Goal: Task Accomplishment & Management: Use online tool/utility

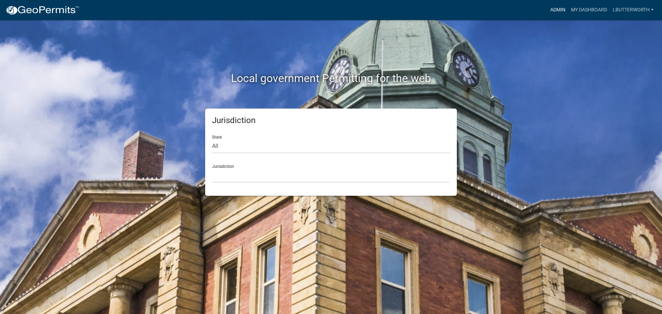
click at [554, 7] on link "Admin" at bounding box center [557, 9] width 21 height 13
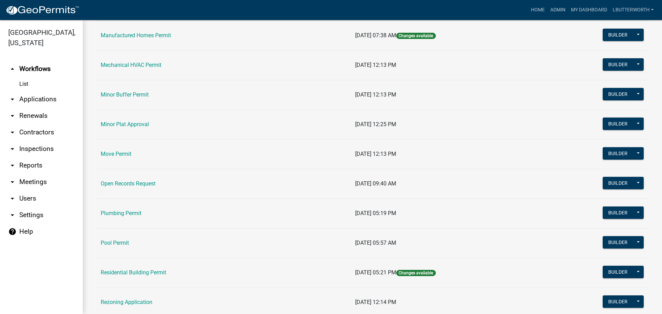
scroll to position [690, 0]
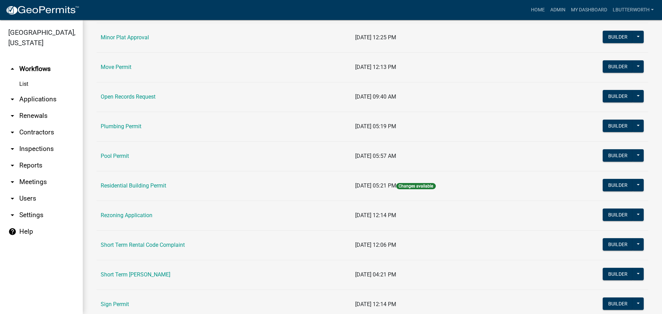
click at [132, 278] on td "Short Term [PERSON_NAME]" at bounding box center [224, 275] width 254 height 30
click at [132, 274] on link "Short Term [PERSON_NAME]" at bounding box center [136, 274] width 70 height 7
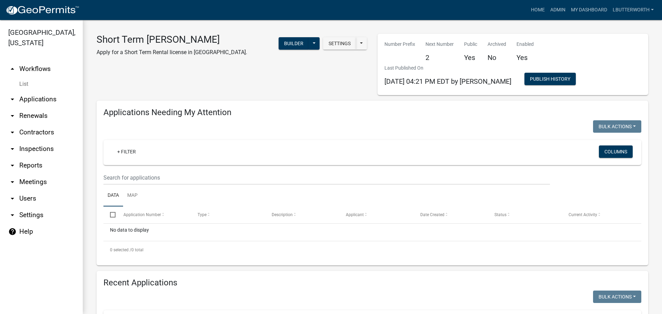
select select "3: 100"
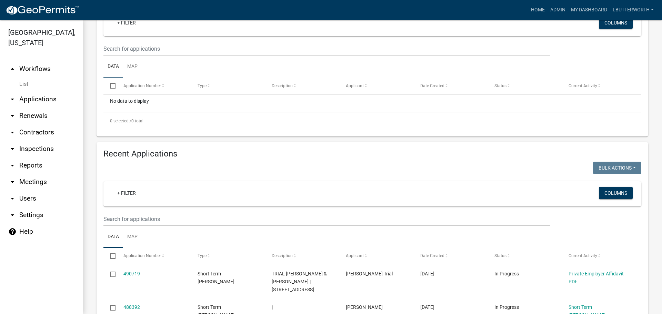
scroll to position [138, 0]
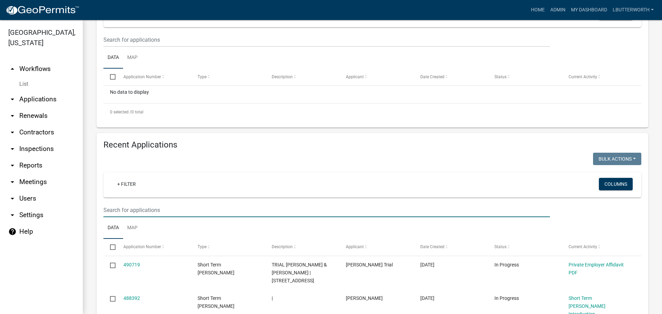
click at [136, 208] on input "text" at bounding box center [326, 210] width 446 height 14
type input "321 [PERSON_NAME]"
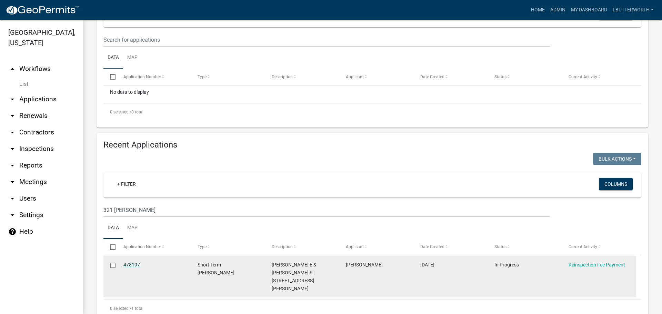
click at [131, 265] on link "478197" at bounding box center [131, 265] width 17 height 6
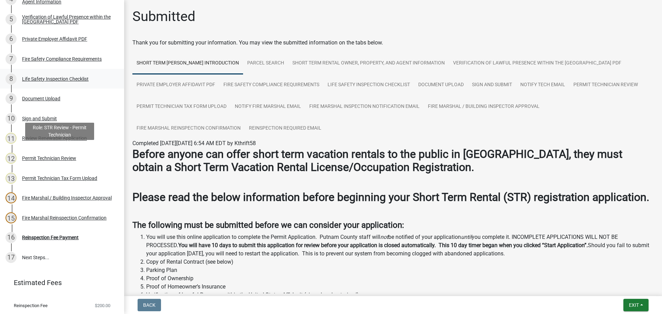
scroll to position [207, 0]
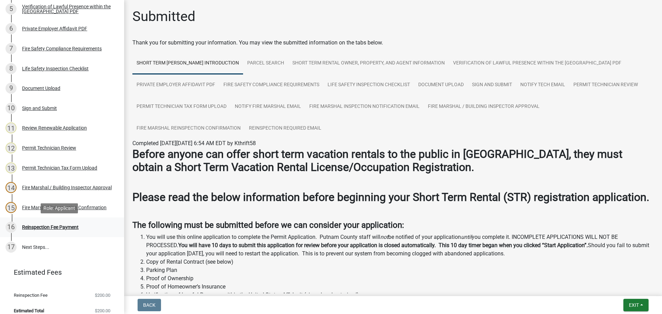
click at [49, 227] on div "Reinspection Fee Payment" at bounding box center [50, 227] width 57 height 5
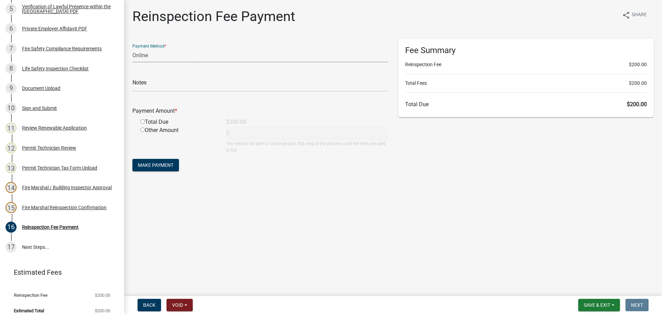
click at [163, 54] on select "Credit Card POS Check Cash Online" at bounding box center [259, 55] width 255 height 14
select select "0: 2"
click at [132, 48] on select "Credit Card POS Check Cash Online" at bounding box center [259, 55] width 255 height 14
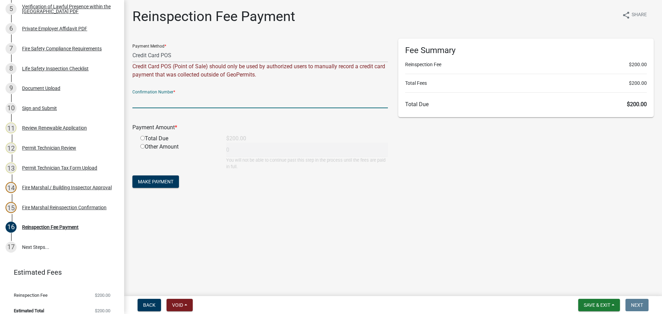
click at [154, 98] on input "text" at bounding box center [259, 101] width 255 height 14
type input "373175"
click at [143, 138] on input "radio" at bounding box center [142, 138] width 4 height 4
radio input "true"
type input "200"
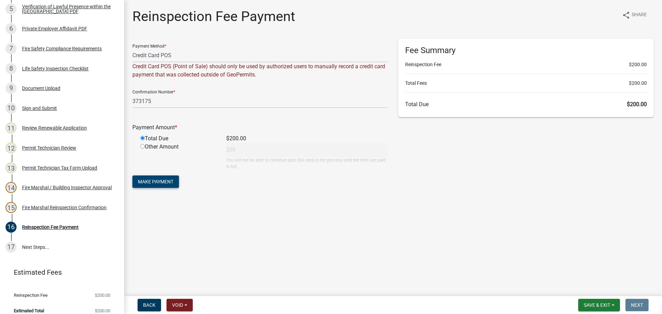
click at [155, 181] on span "Make Payment" at bounding box center [156, 182] width 36 height 6
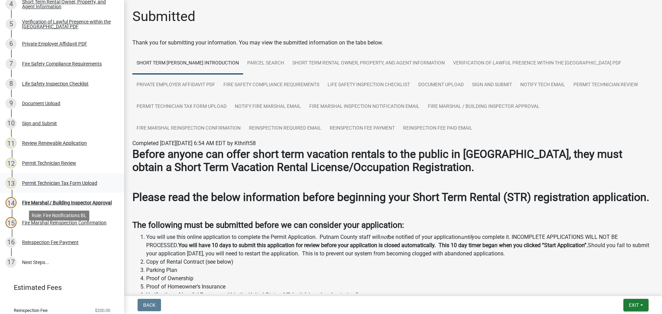
scroll to position [180, 0]
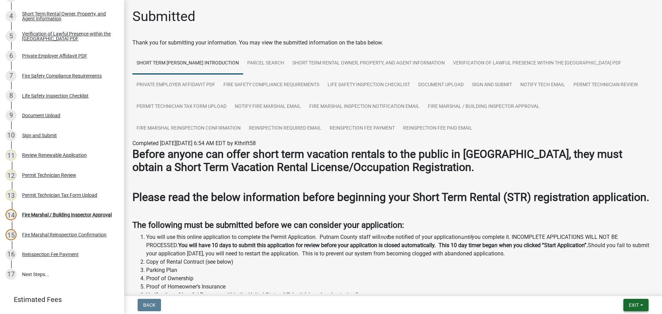
click at [629, 305] on span "Exit" at bounding box center [634, 305] width 10 height 6
click at [619, 288] on button "Save & Exit" at bounding box center [620, 287] width 55 height 17
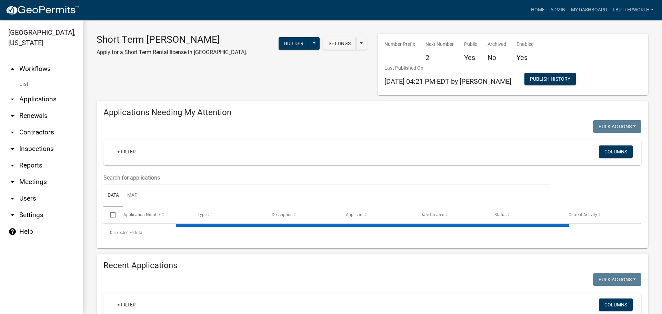
select select "3: 100"
